Goal: Task Accomplishment & Management: Manage account settings

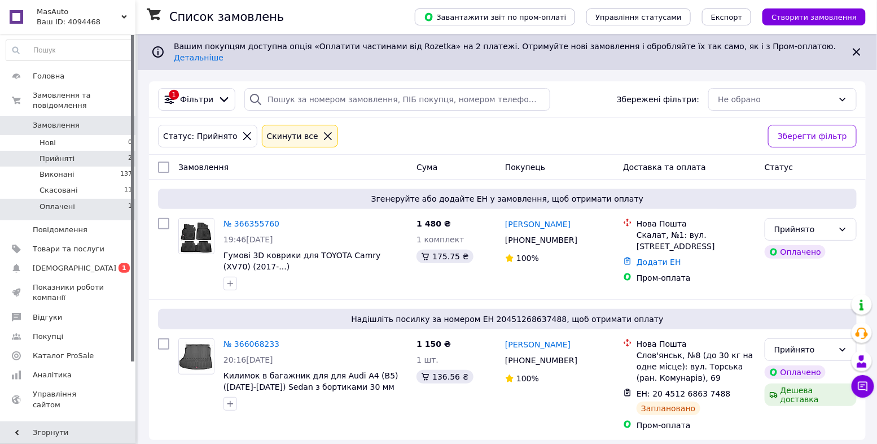
click at [111, 204] on li "Оплачені 1" at bounding box center [69, 209] width 139 height 21
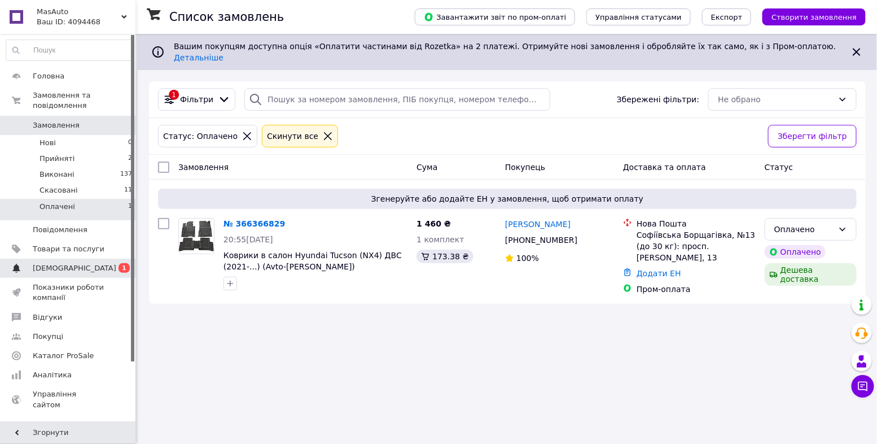
click at [98, 274] on link "Сповіщення 0 1" at bounding box center [69, 268] width 139 height 19
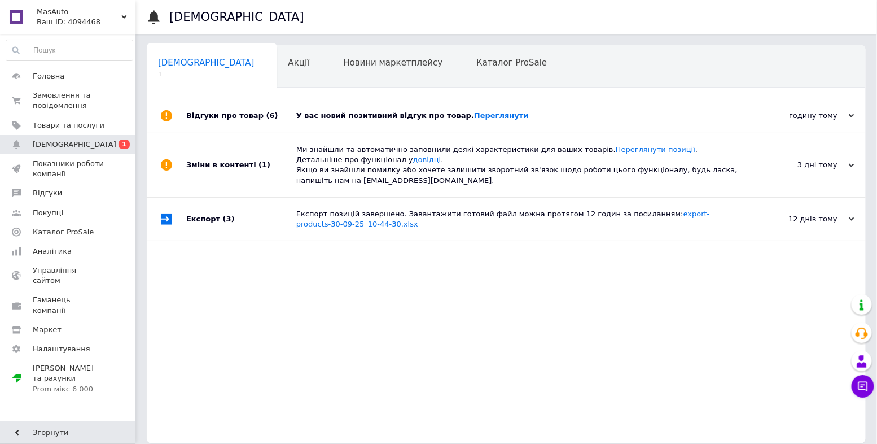
click at [406, 118] on div "У вас новий позитивний відгук про товар. [GEOGRAPHIC_DATA]" at bounding box center [518, 116] width 445 height 10
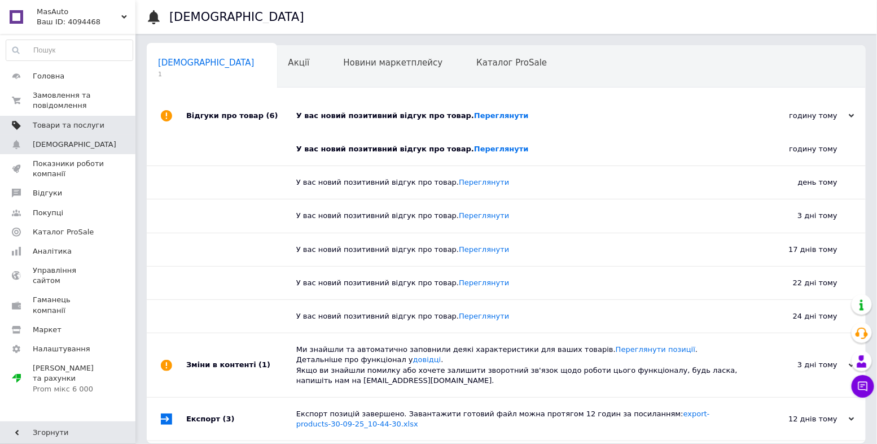
click at [91, 121] on span "Товари та послуги" at bounding box center [69, 125] width 72 height 10
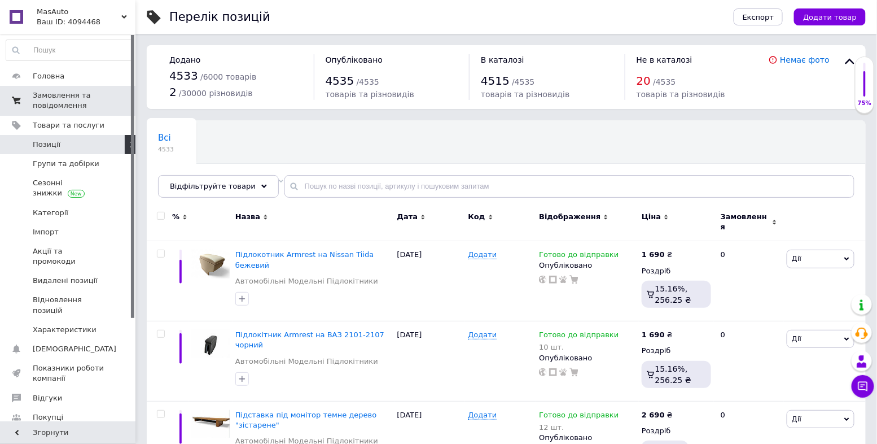
click at [84, 108] on span "Замовлення та повідомлення" at bounding box center [69, 100] width 72 height 20
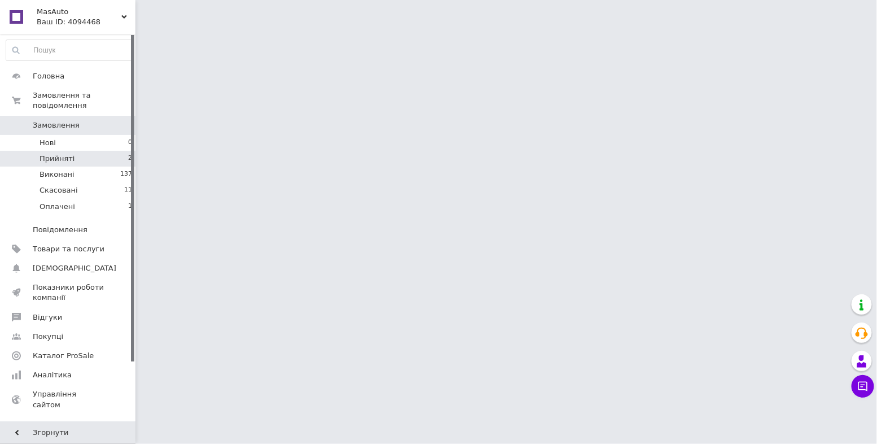
click at [124, 160] on li "Прийняті 2" at bounding box center [69, 159] width 139 height 16
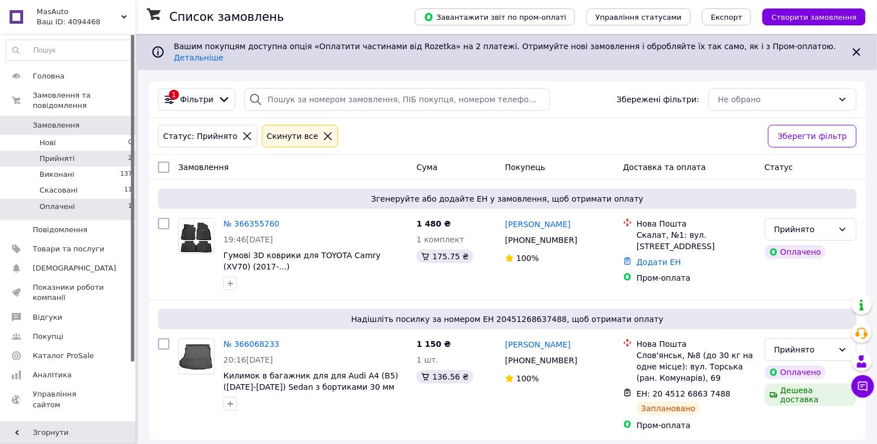
click at [121, 210] on li "Оплачені 1" at bounding box center [69, 209] width 139 height 21
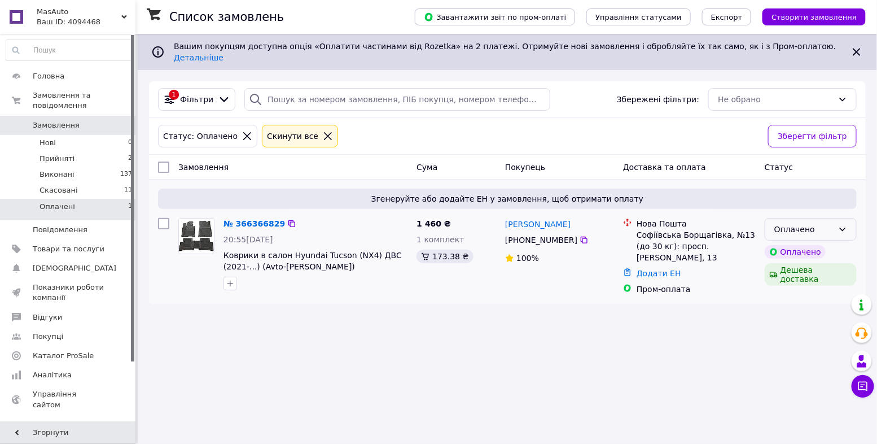
click at [807, 225] on div "Оплачено" at bounding box center [803, 229] width 59 height 12
click at [799, 246] on li "Прийнято" at bounding box center [810, 244] width 91 height 20
